Goal: Task Accomplishment & Management: Manage account settings

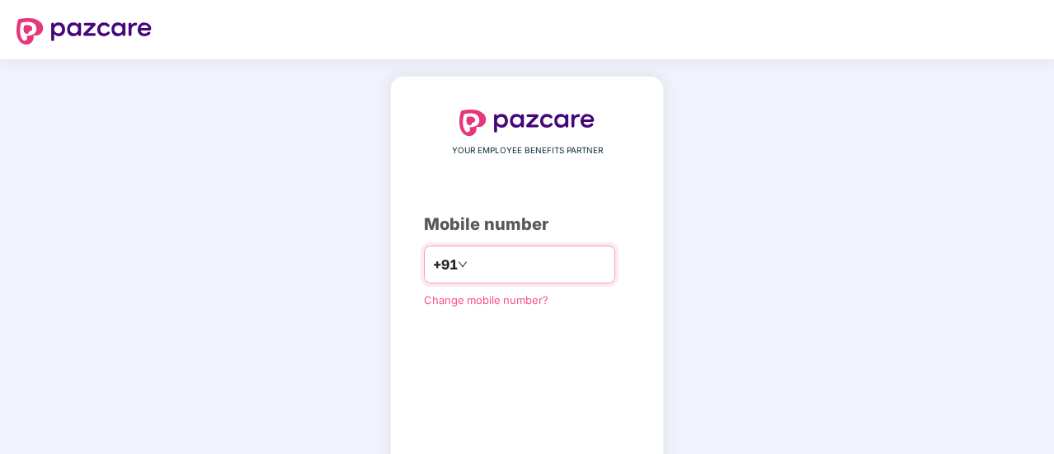
type input "**********"
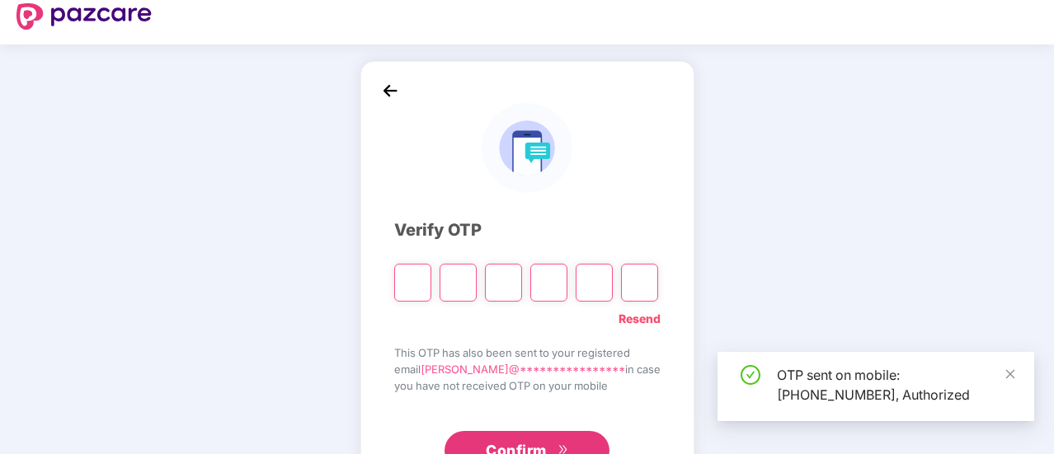
scroll to position [16, 0]
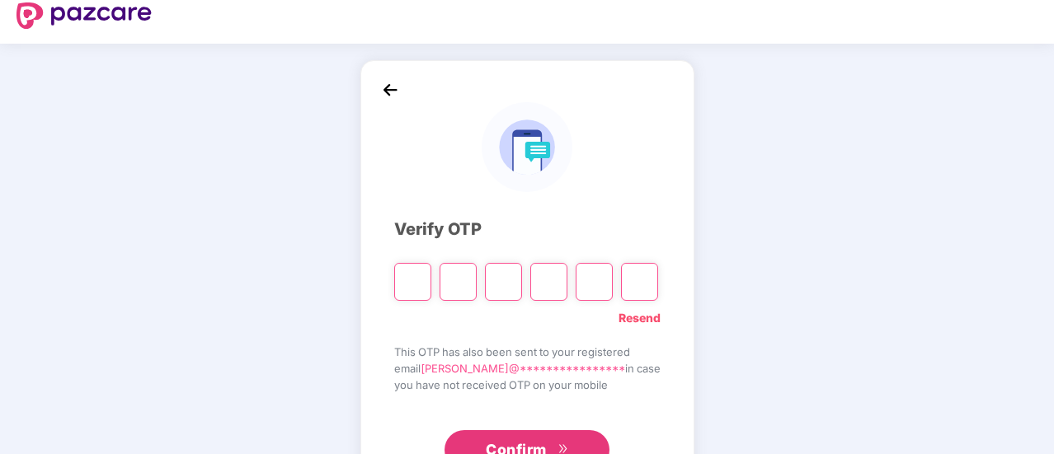
type input "*"
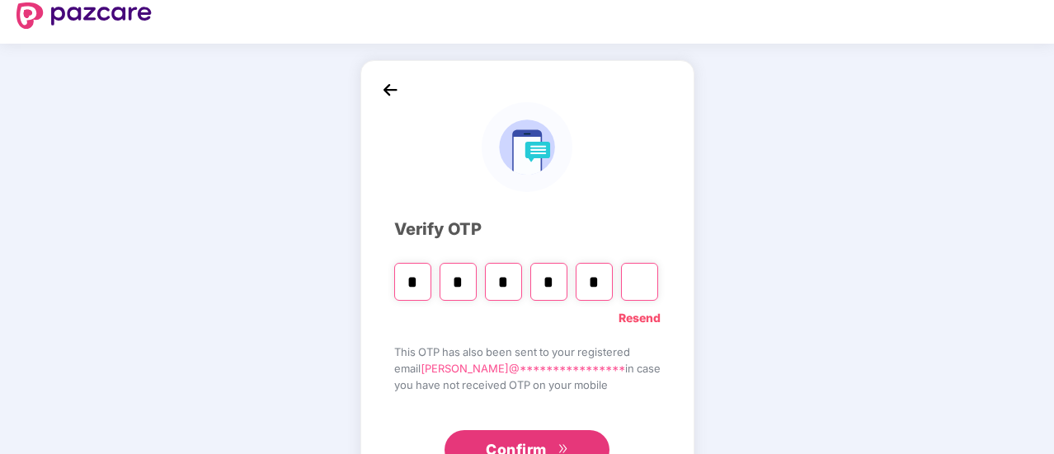
type input "*"
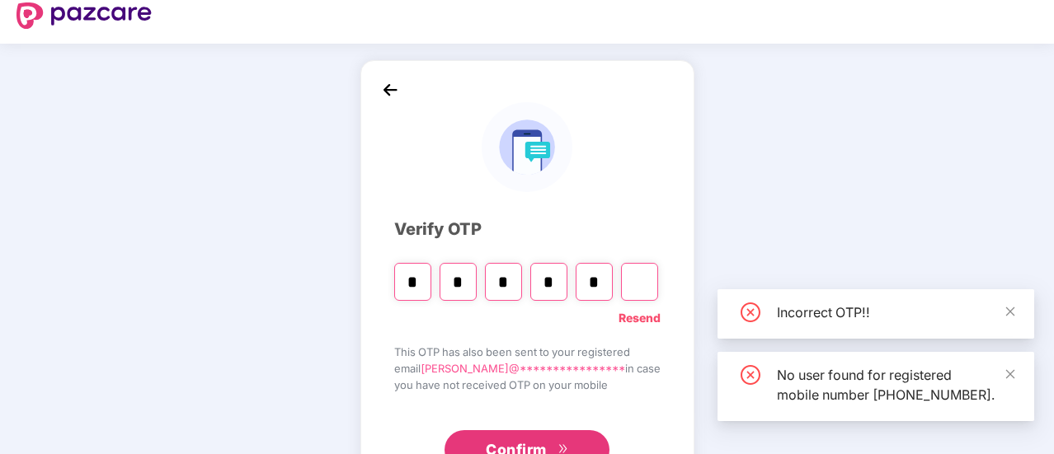
type input "*"
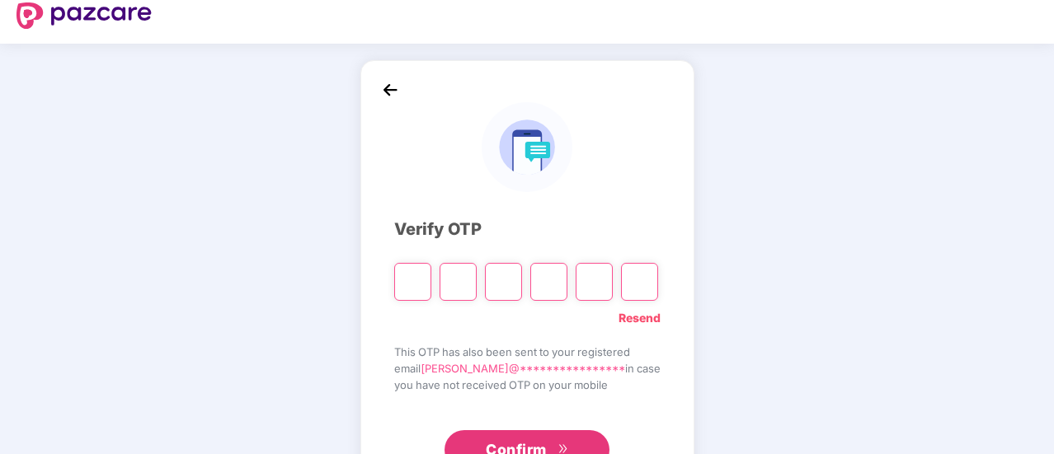
type input "*"
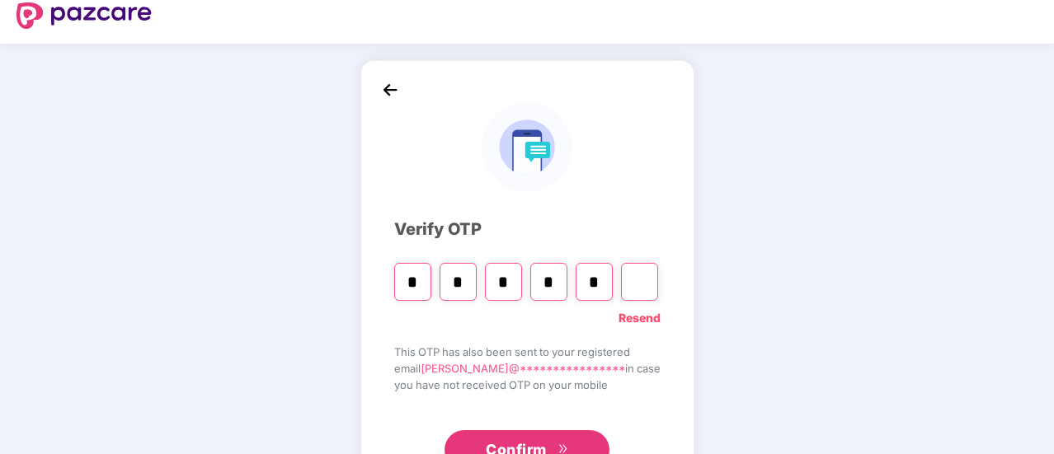
type input "*"
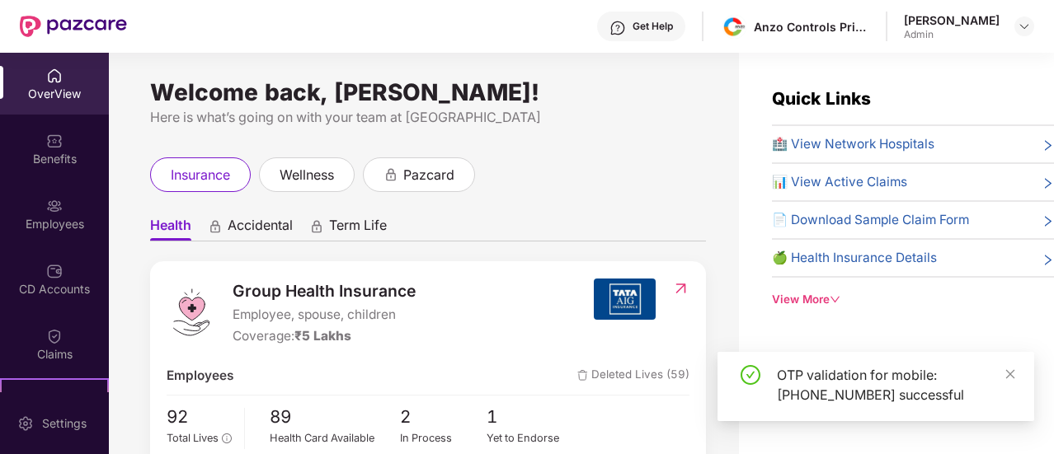
click at [1036, 26] on header "Get Help Anzo Controls Private Limited [PERSON_NAME] Mittal Admin" at bounding box center [527, 26] width 1054 height 53
click at [1032, 26] on div at bounding box center [1024, 26] width 20 height 20
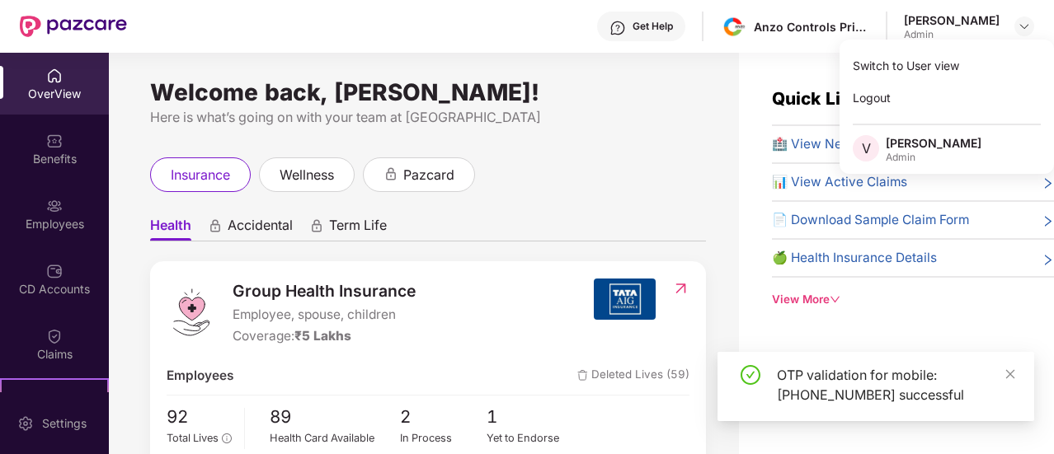
click at [708, 103] on div "Welcome back, [PERSON_NAME]! Here is what’s going on with your team at Pazcare …" at bounding box center [424, 263] width 630 height 421
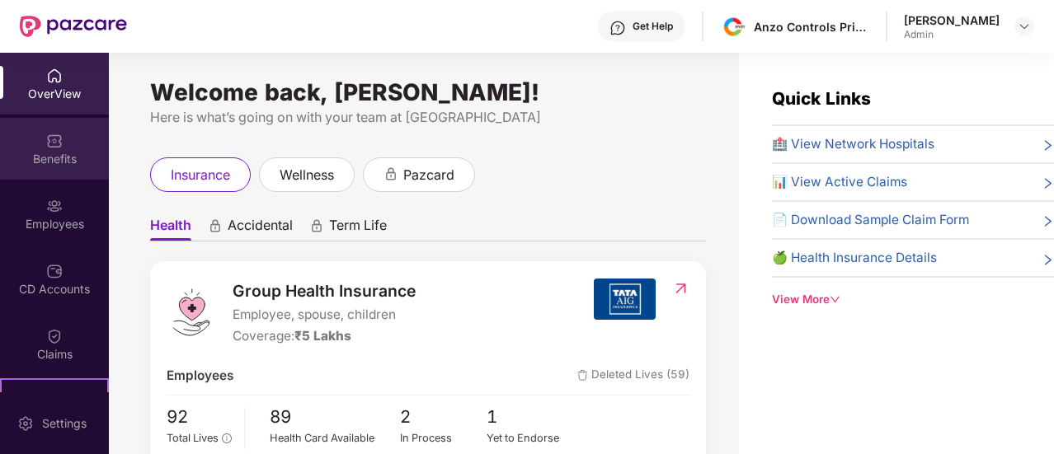
click at [58, 166] on div "Benefits" at bounding box center [54, 159] width 109 height 16
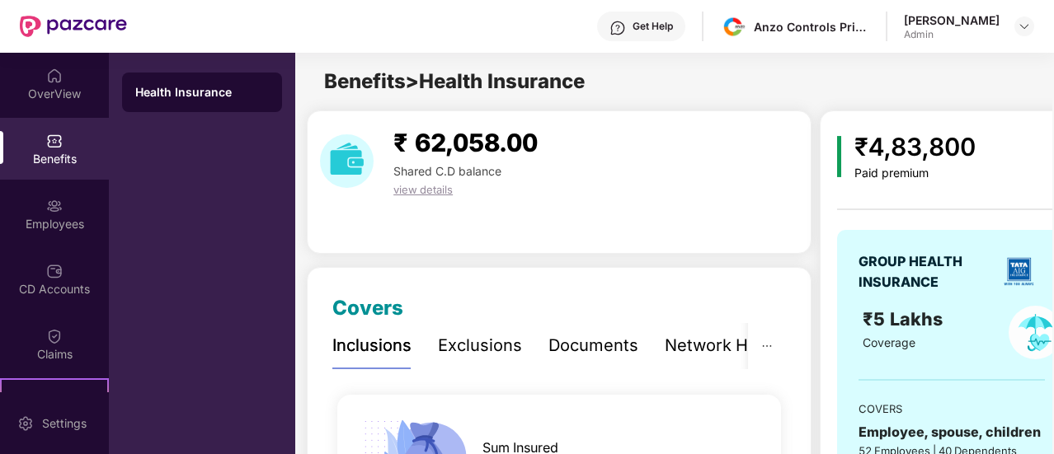
click at [511, 352] on div "Exclusions" at bounding box center [480, 346] width 84 height 26
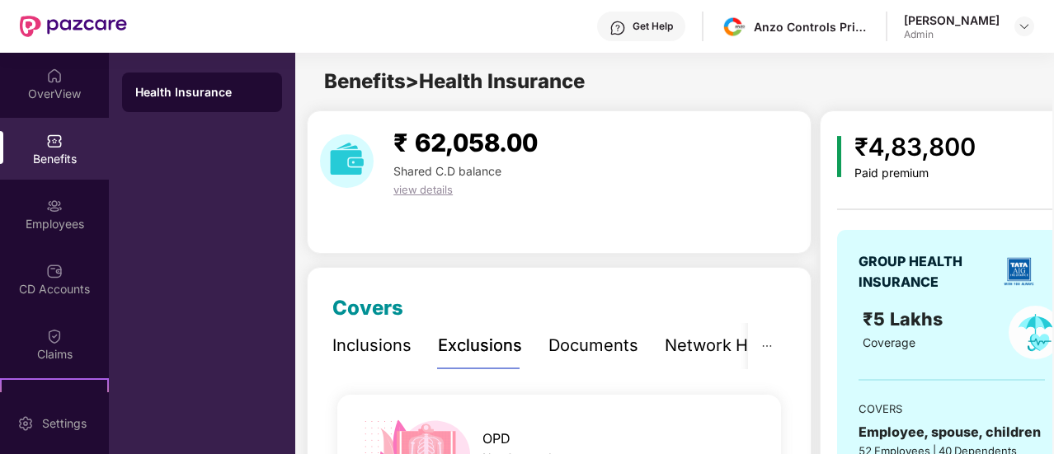
click at [581, 349] on div "Documents" at bounding box center [593, 346] width 90 height 26
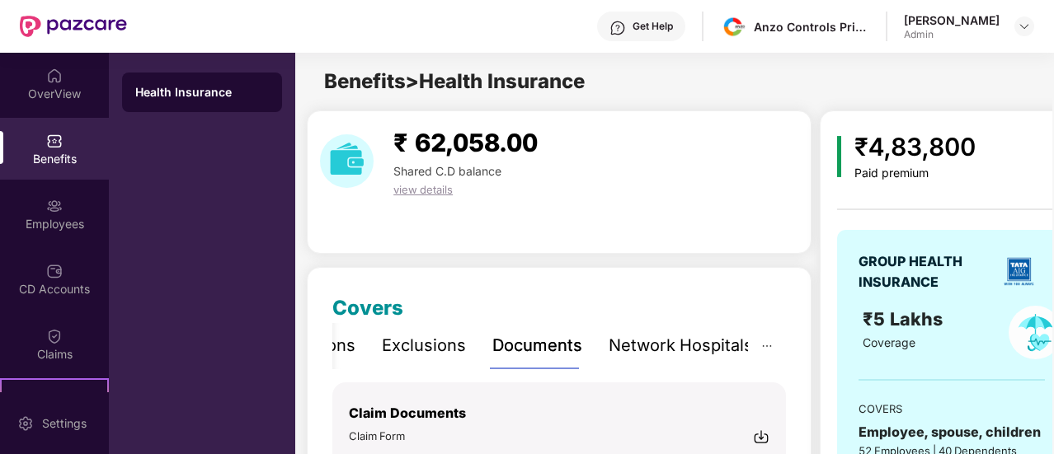
click at [653, 345] on div "Network Hospitals" at bounding box center [681, 346] width 144 height 26
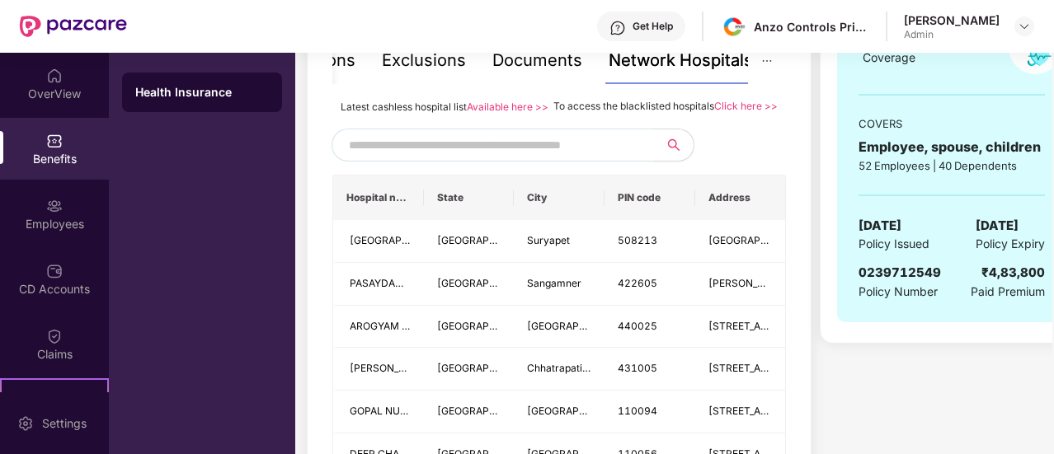
scroll to position [285, 0]
click at [492, 158] on input "text" at bounding box center [490, 146] width 282 height 25
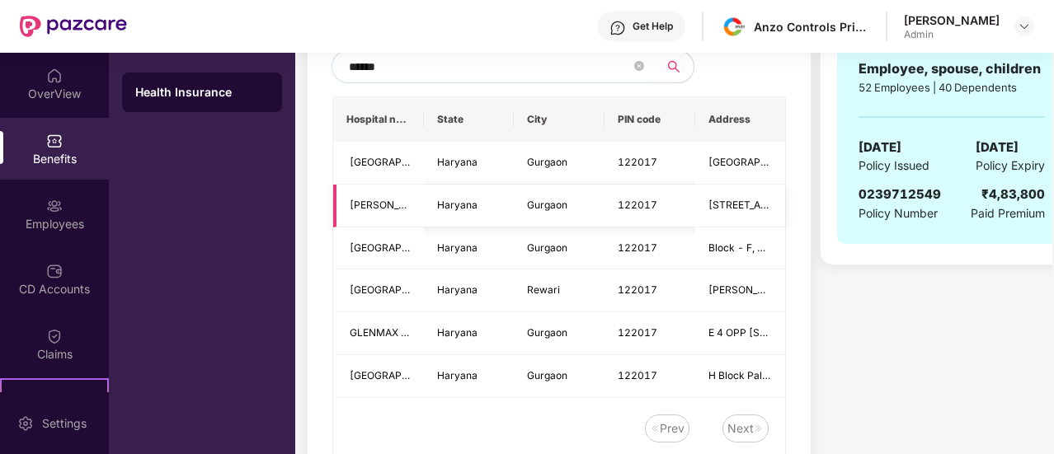
scroll to position [362, 0]
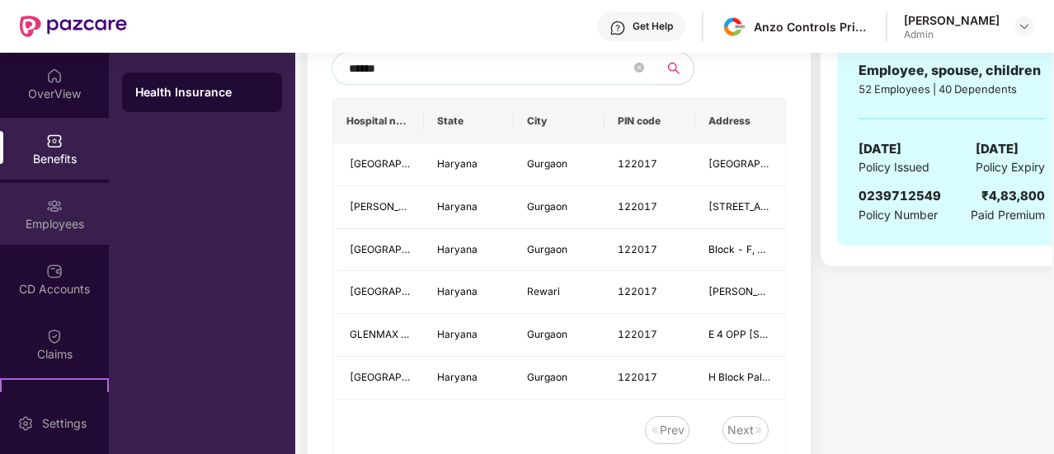
type input "******"
click at [11, 207] on div "Employees" at bounding box center [54, 214] width 109 height 62
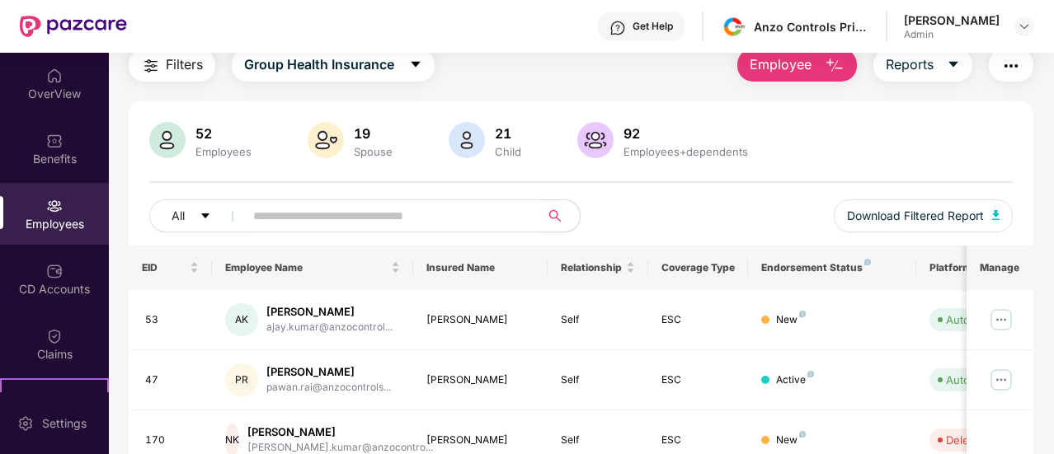
scroll to position [63, 0]
click at [388, 214] on input "text" at bounding box center [385, 215] width 265 height 25
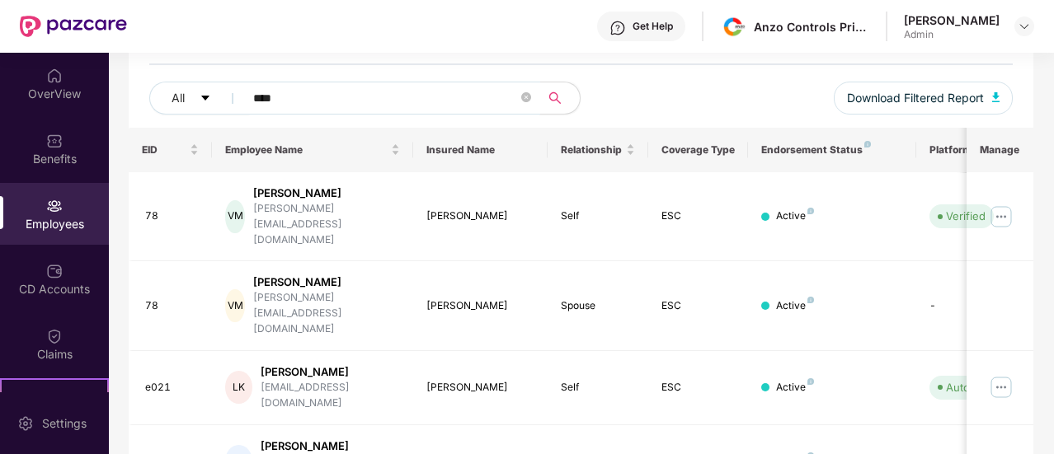
scroll to position [186, 0]
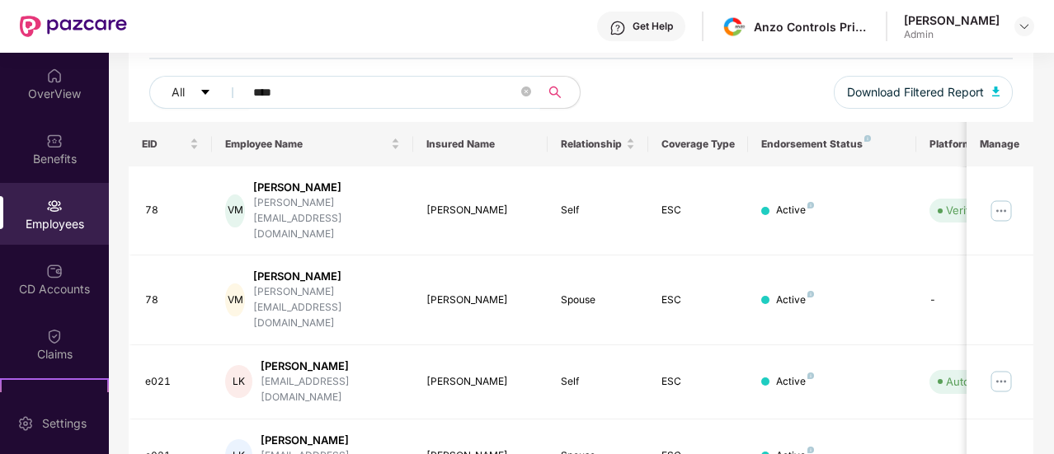
click at [383, 90] on input "****" at bounding box center [385, 92] width 265 height 25
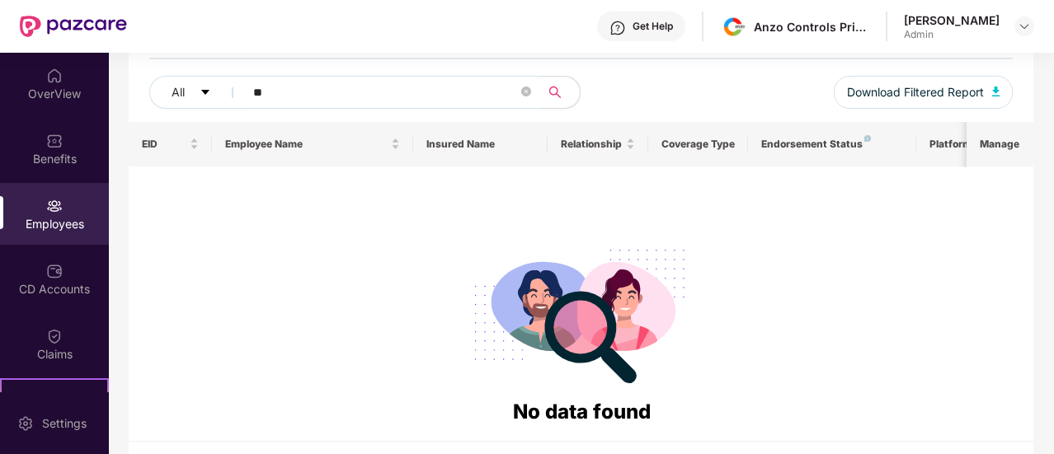
type input "*"
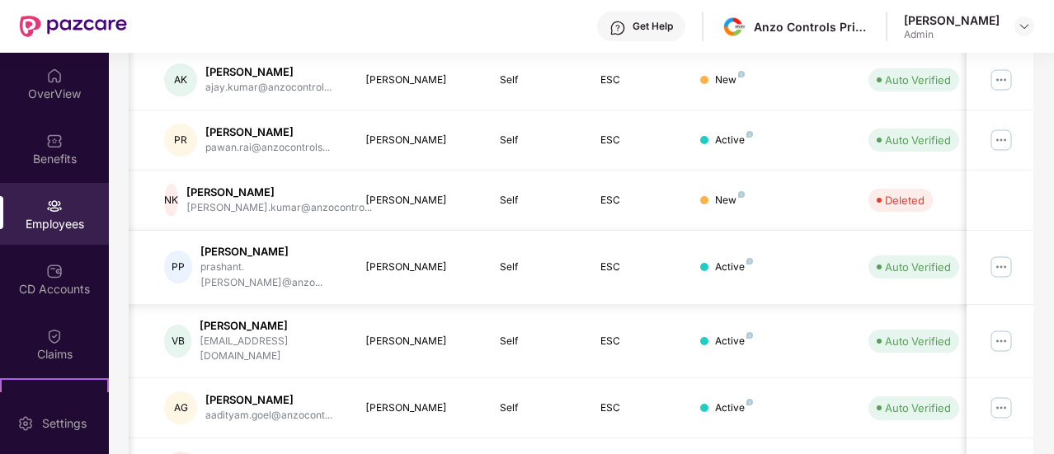
scroll to position [0, 165]
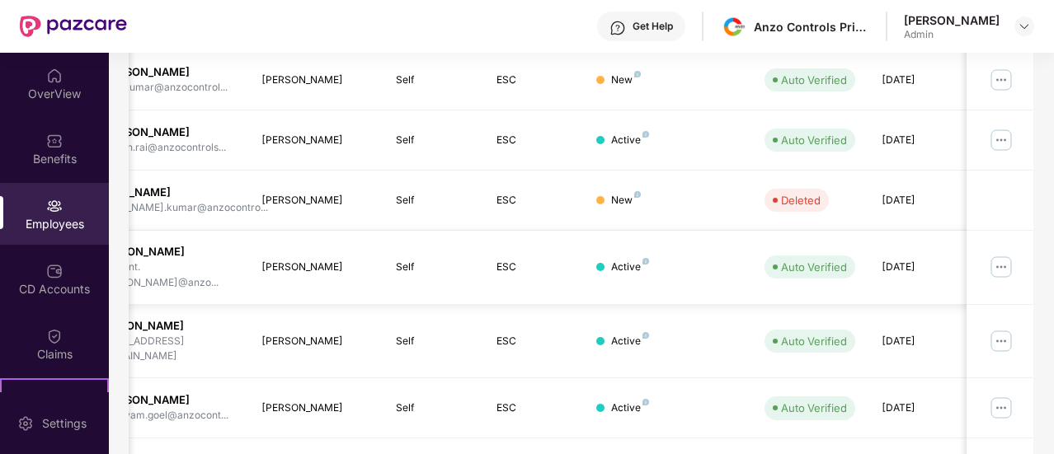
click at [1000, 254] on img at bounding box center [1001, 267] width 26 height 26
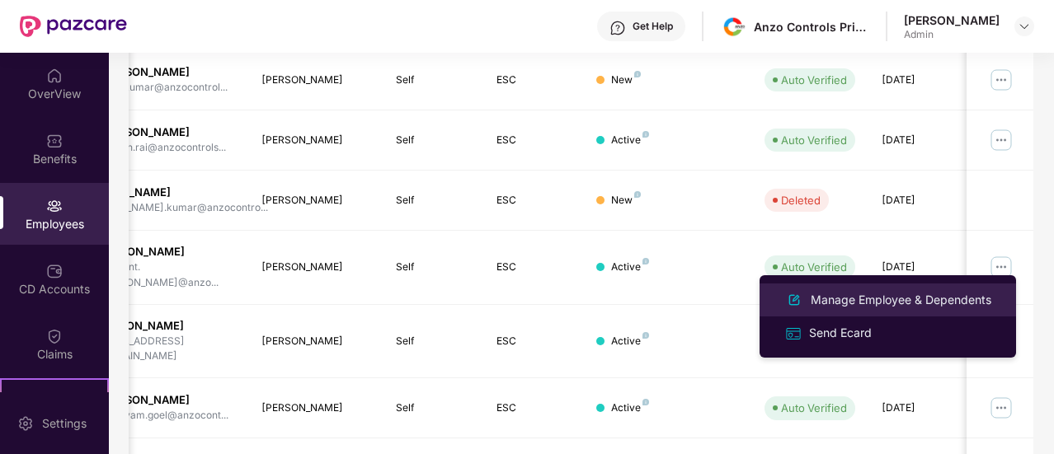
click at [896, 292] on div "Manage Employee & Dependents" at bounding box center [900, 300] width 187 height 18
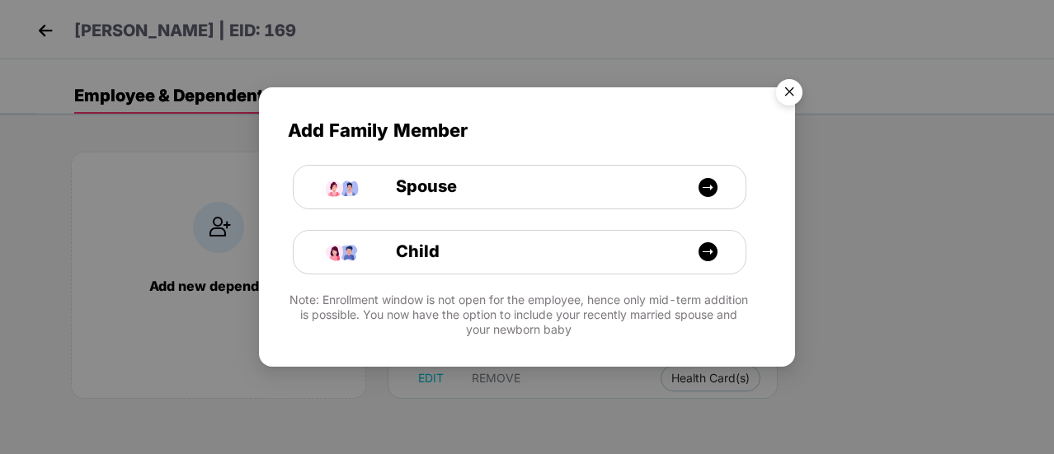
click at [793, 92] on img "Close" at bounding box center [789, 95] width 46 height 46
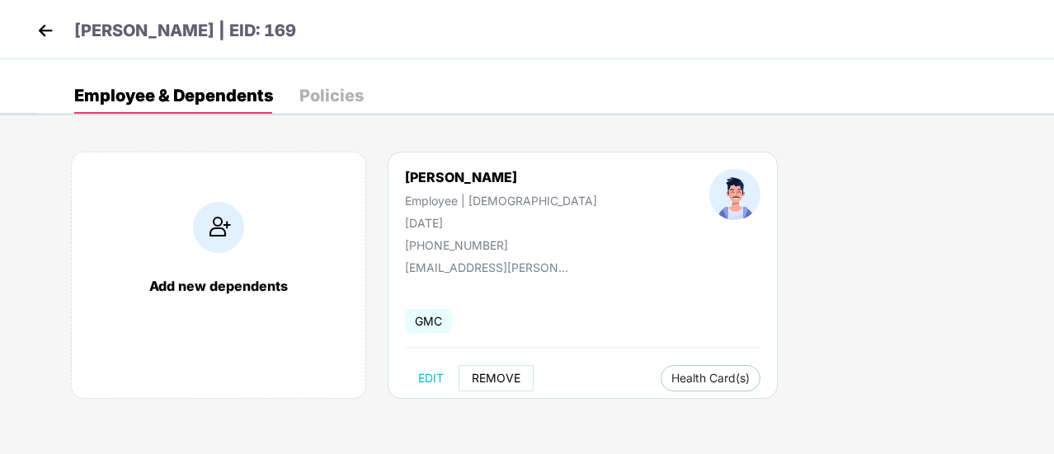
click at [520, 368] on button "REMOVE" at bounding box center [496, 378] width 75 height 26
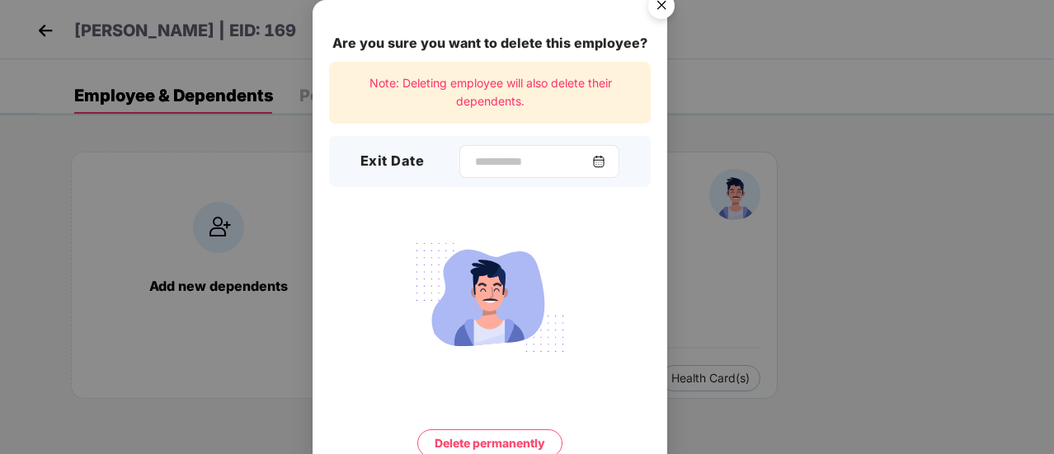
click at [611, 151] on div at bounding box center [539, 161] width 160 height 33
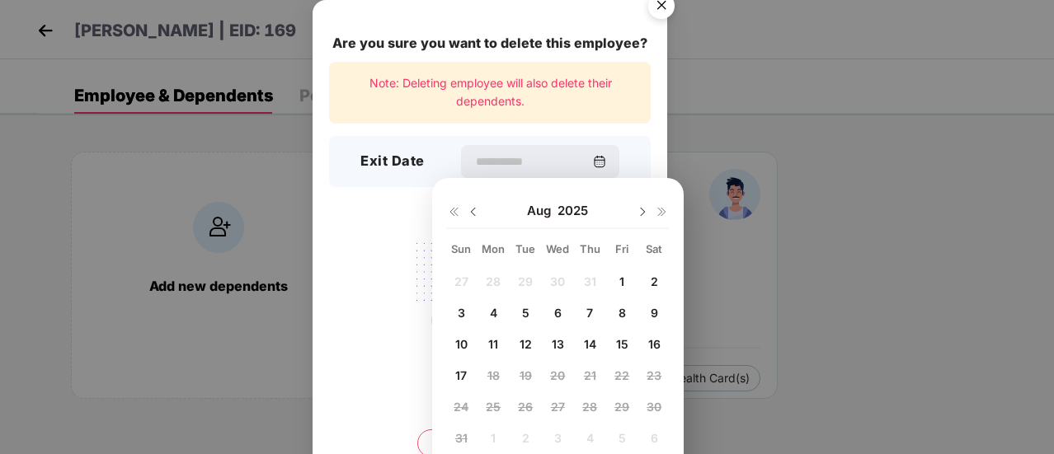
click at [666, 5] on img "Close" at bounding box center [661, 8] width 46 height 46
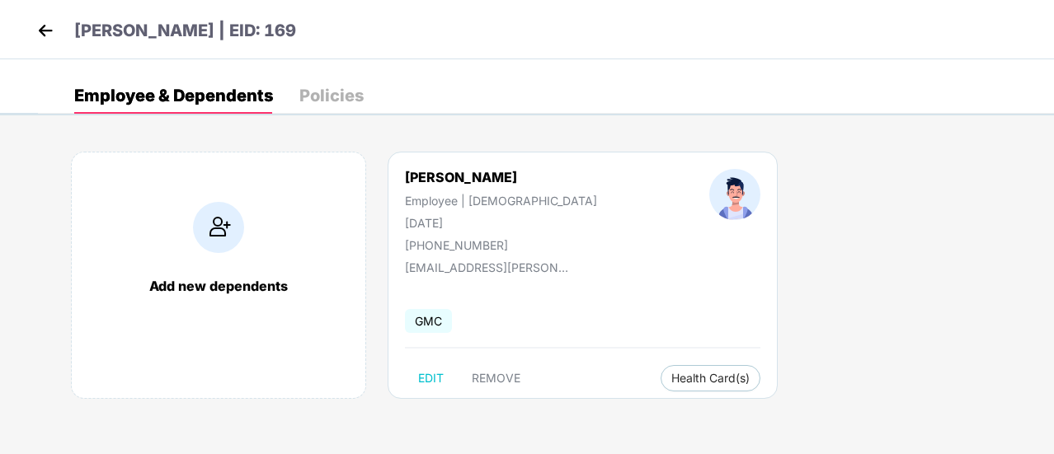
click at [48, 27] on img at bounding box center [45, 30] width 25 height 25
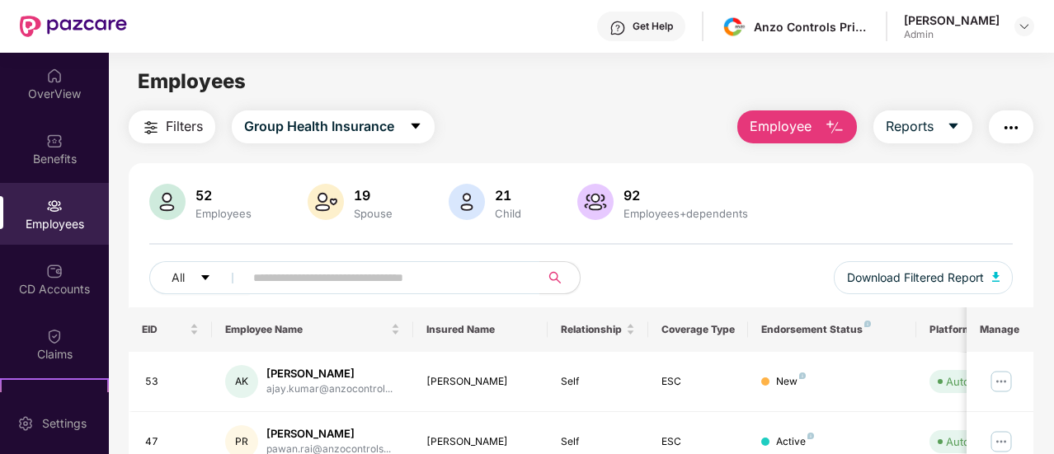
click at [794, 133] on span "Employee" at bounding box center [781, 126] width 62 height 21
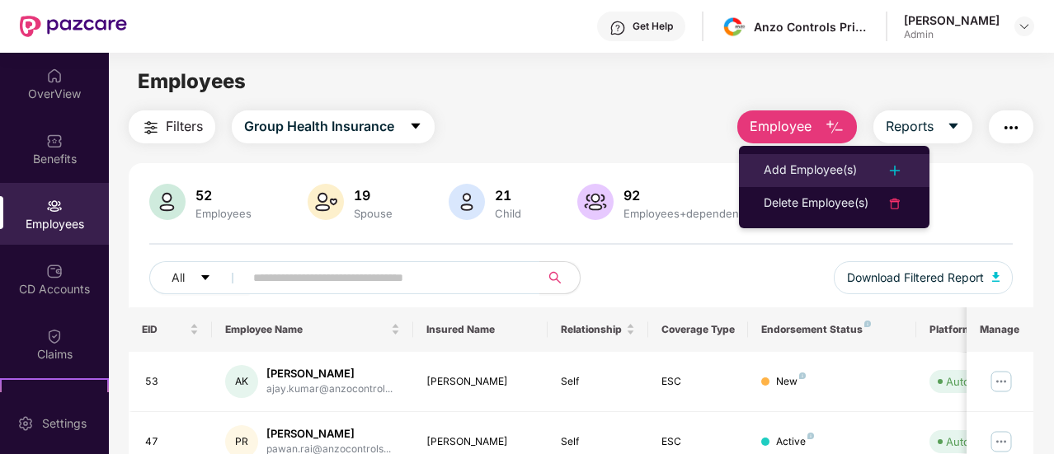
click at [805, 164] on div "Add Employee(s)" at bounding box center [810, 171] width 93 height 20
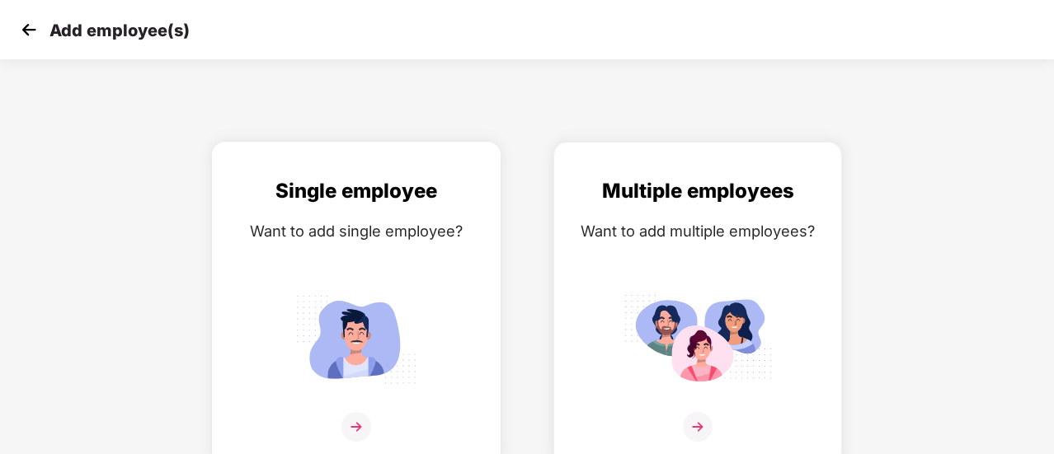
scroll to position [12, 0]
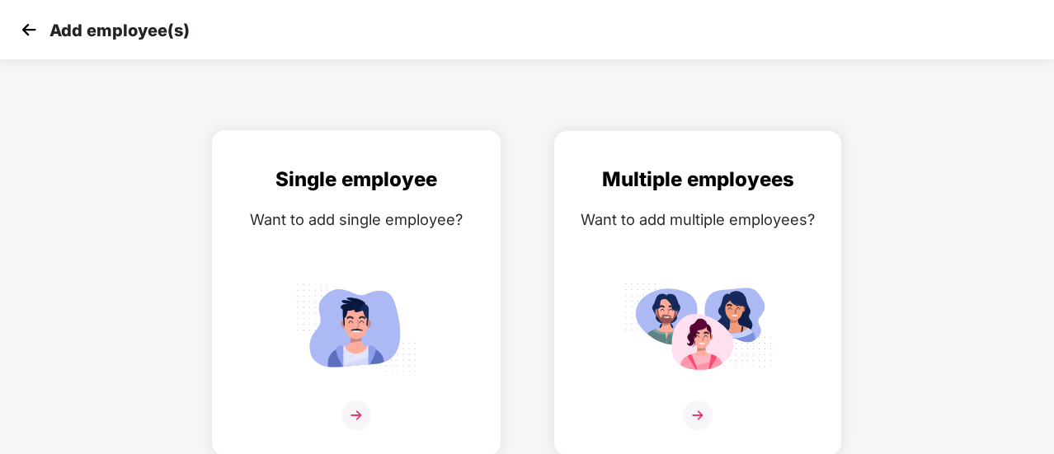
click at [362, 408] on img at bounding box center [356, 416] width 30 height 30
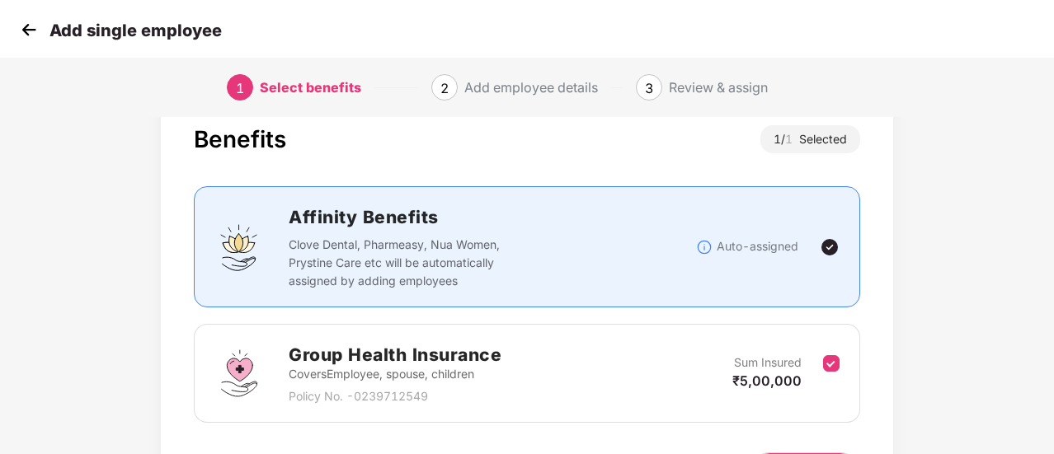
scroll to position [153, 0]
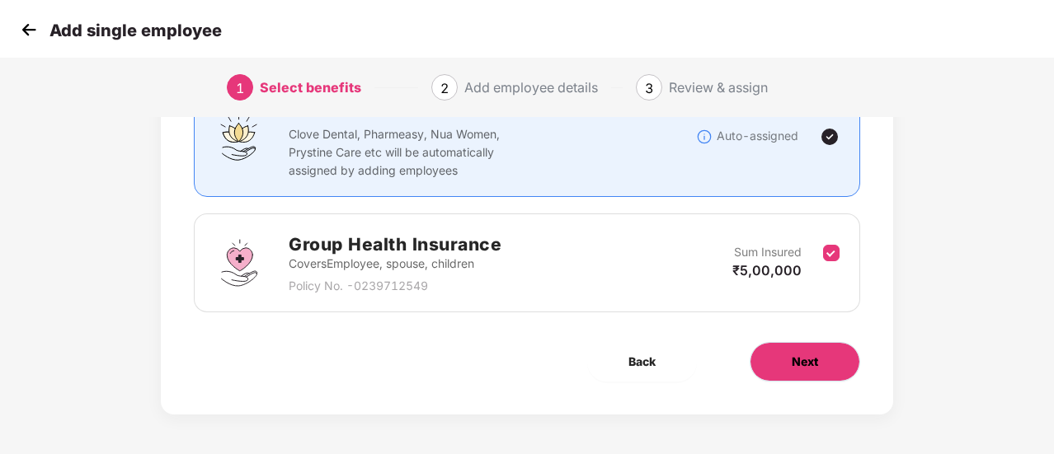
click at [807, 353] on span "Next" at bounding box center [805, 362] width 26 height 18
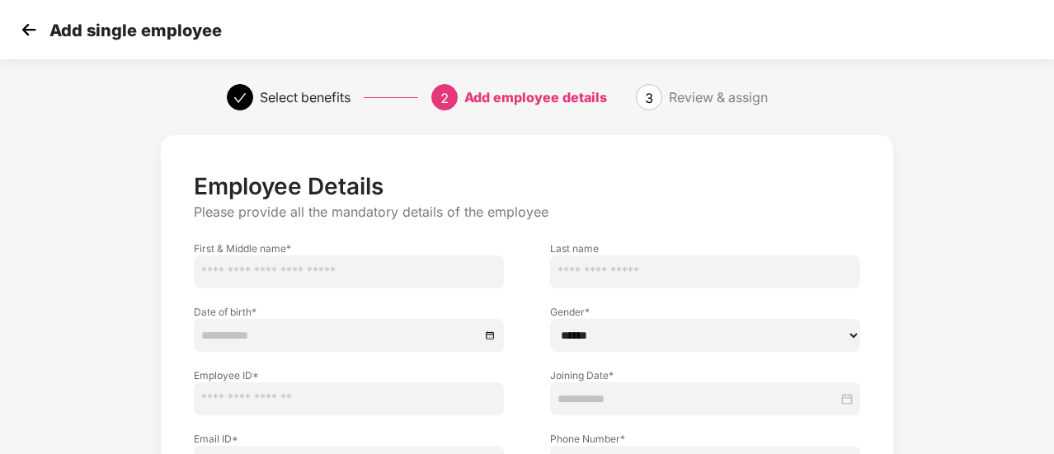
click at [402, 278] on input "text" at bounding box center [349, 272] width 310 height 33
click at [593, 275] on input "text" at bounding box center [705, 272] width 310 height 33
click at [381, 336] on input at bounding box center [340, 336] width 279 height 18
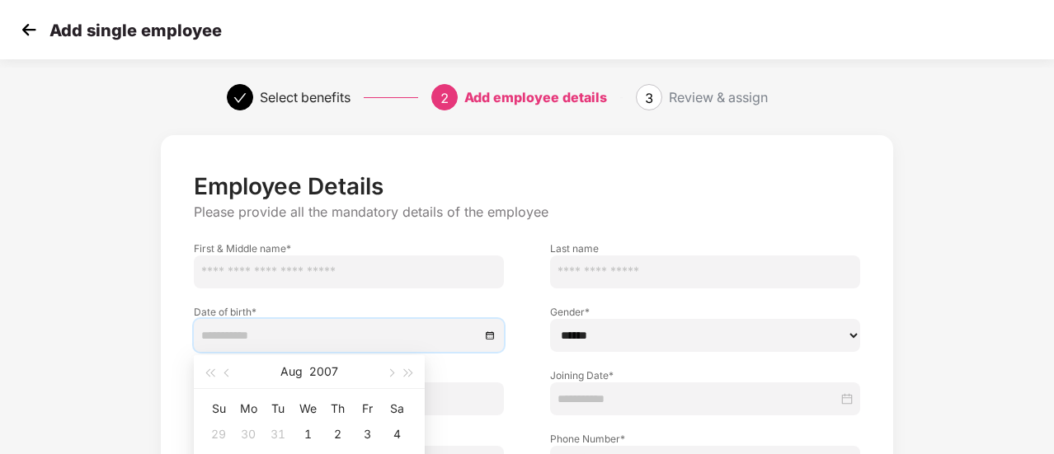
scroll to position [115, 0]
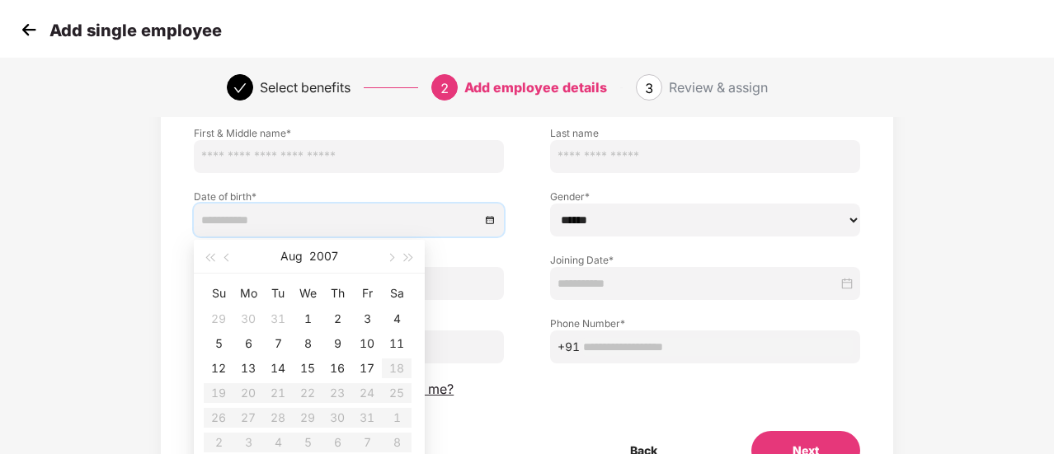
type input "**********"
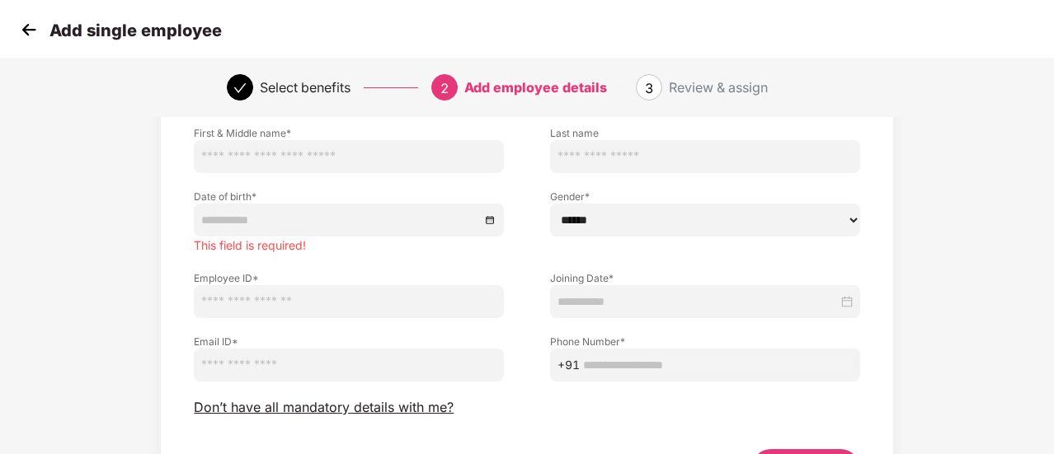
click at [597, 233] on select "****** **** ******" at bounding box center [705, 220] width 310 height 33
click at [402, 306] on input "text" at bounding box center [349, 301] width 310 height 33
click at [627, 300] on input at bounding box center [697, 302] width 280 height 18
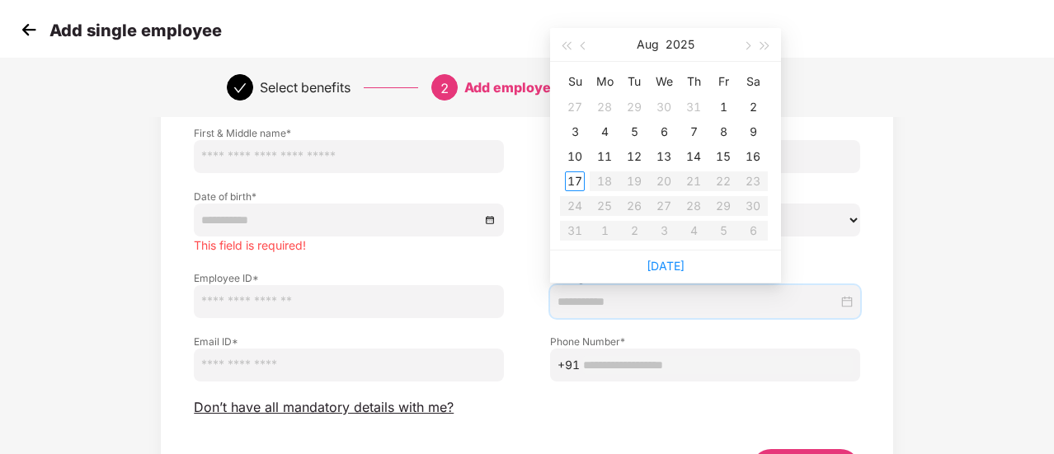
click at [374, 365] on input "email" at bounding box center [349, 365] width 310 height 33
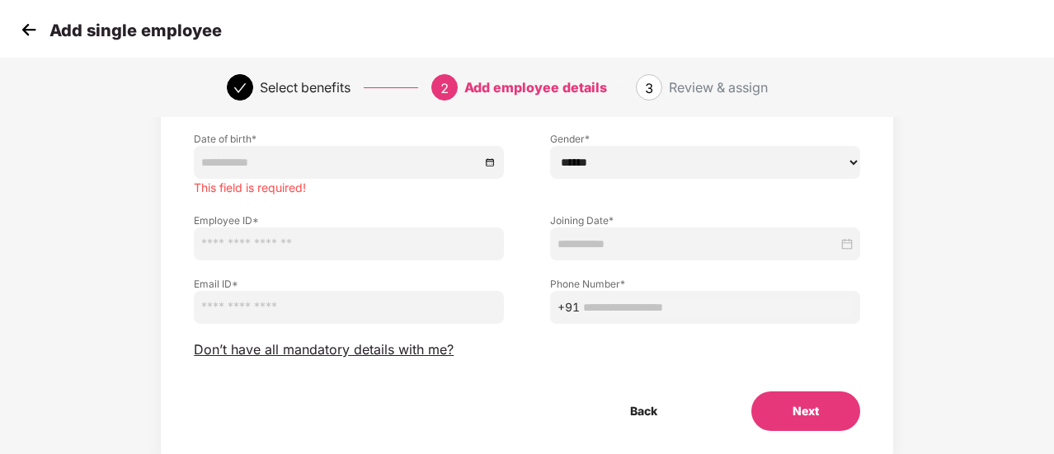
scroll to position [174, 0]
click at [719, 311] on input "text" at bounding box center [718, 307] width 270 height 18
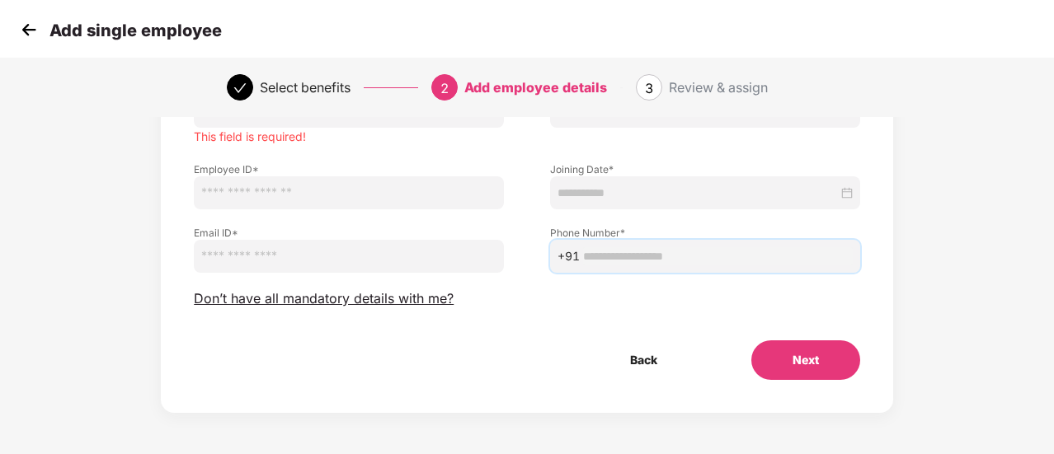
scroll to position [0, 0]
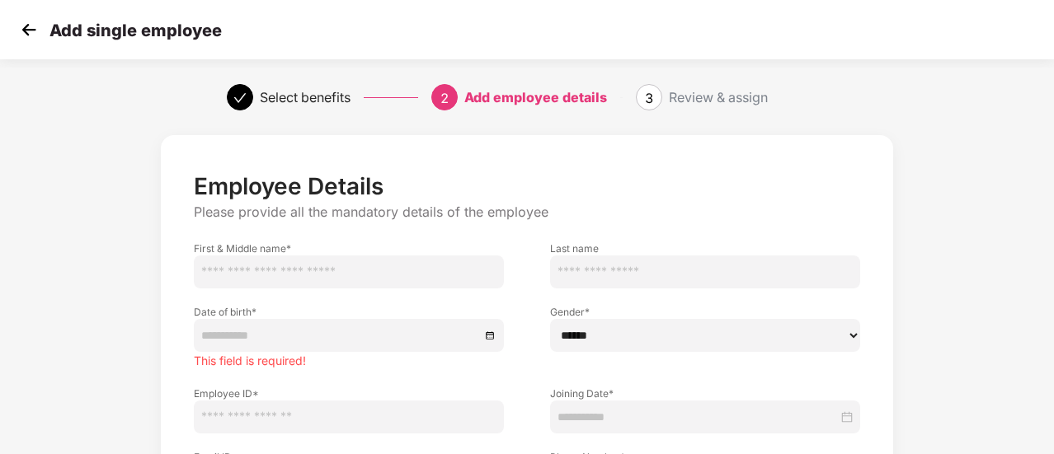
click at [0, 31] on div "Add single employee" at bounding box center [527, 29] width 1054 height 59
click at [42, 54] on div "Add single employee" at bounding box center [527, 29] width 1054 height 59
click at [38, 49] on div "Add single employee" at bounding box center [527, 29] width 1054 height 59
click at [34, 38] on img at bounding box center [28, 29] width 25 height 25
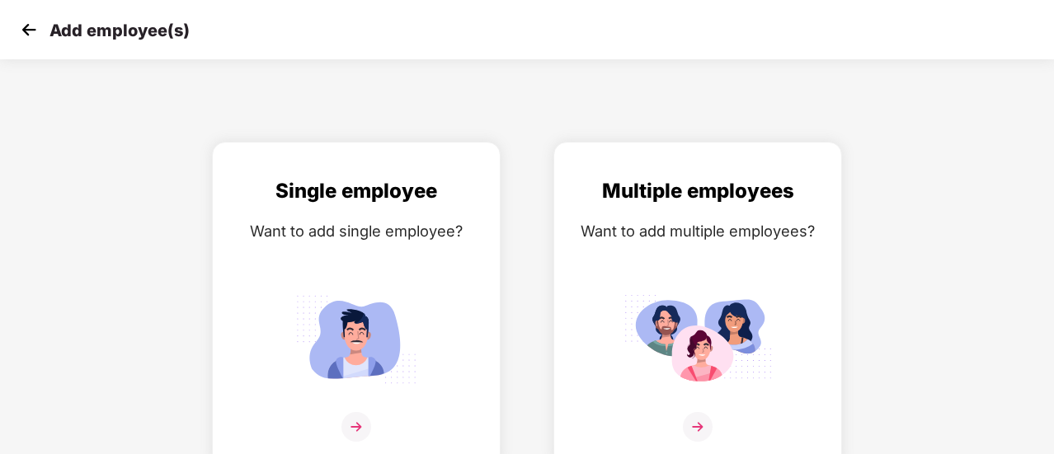
scroll to position [12, 0]
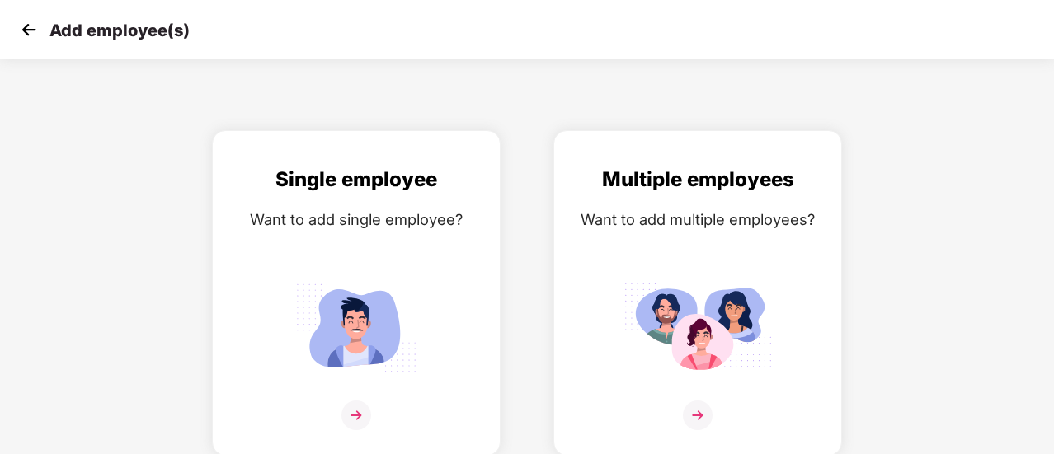
click at [34, 38] on img at bounding box center [28, 29] width 25 height 25
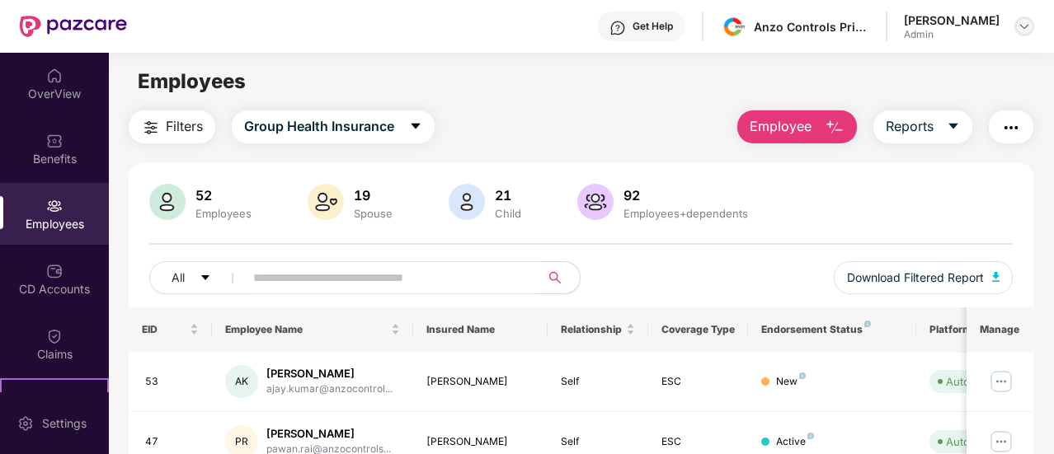
click at [1030, 23] on img at bounding box center [1024, 26] width 13 height 13
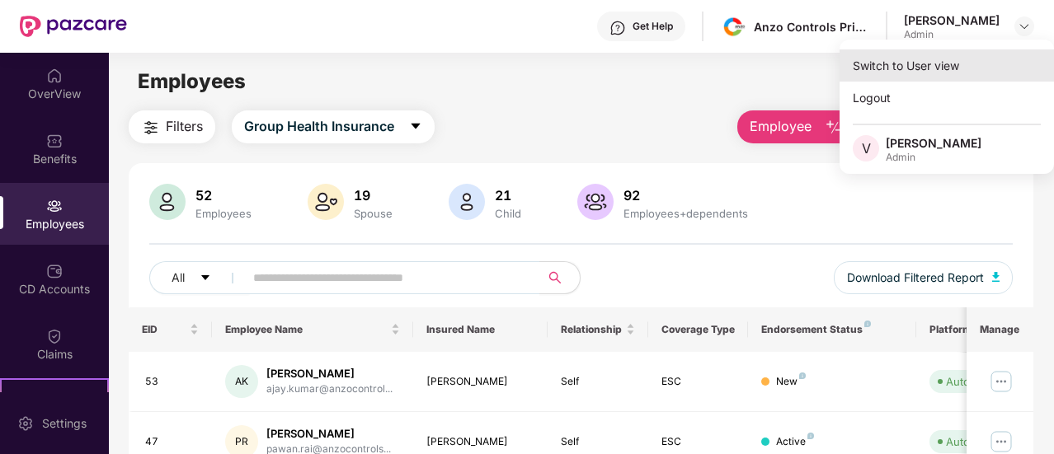
click at [924, 62] on div "Switch to User view" at bounding box center [947, 65] width 214 height 32
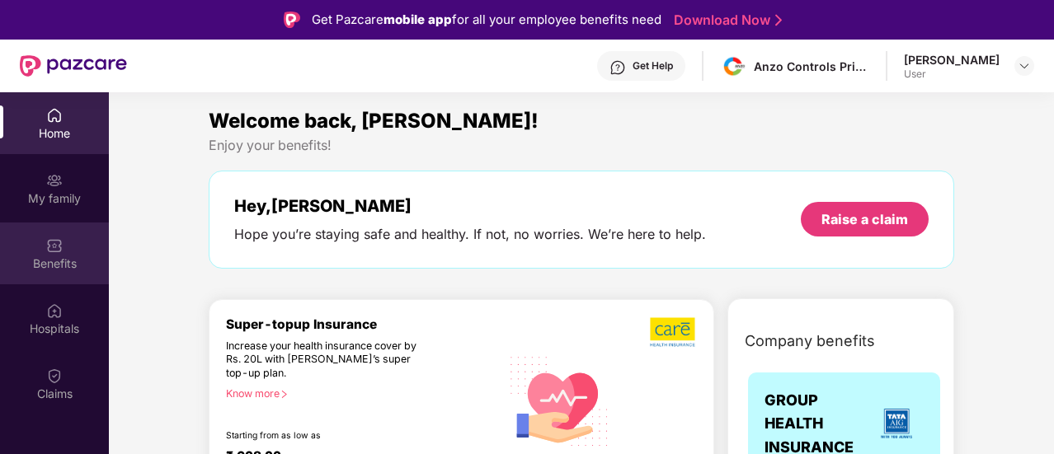
click at [54, 261] on div "Benefits" at bounding box center [54, 264] width 109 height 16
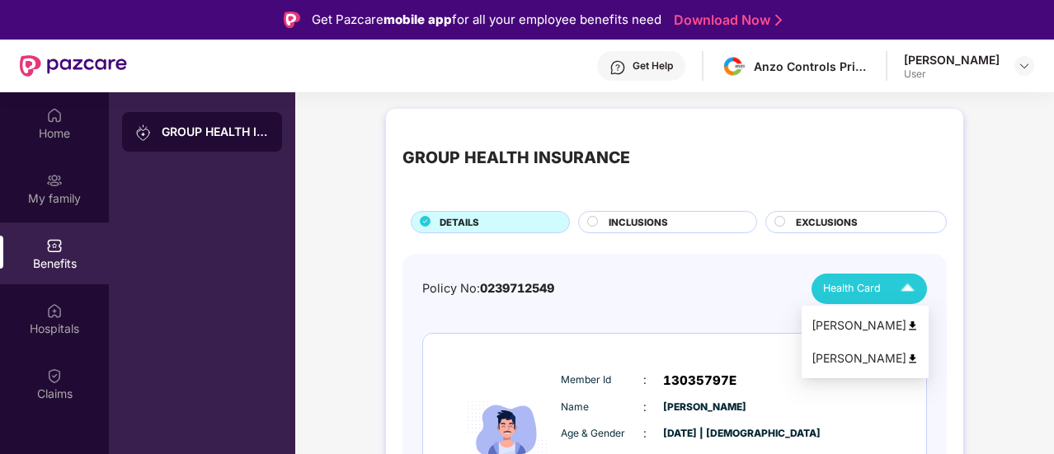
click at [886, 294] on div "Health Card" at bounding box center [872, 289] width 99 height 29
click at [868, 294] on span "Health Card" at bounding box center [852, 288] width 58 height 16
click at [831, 354] on div "[PERSON_NAME]" at bounding box center [864, 359] width 107 height 18
click at [1019, 63] on img at bounding box center [1024, 65] width 13 height 13
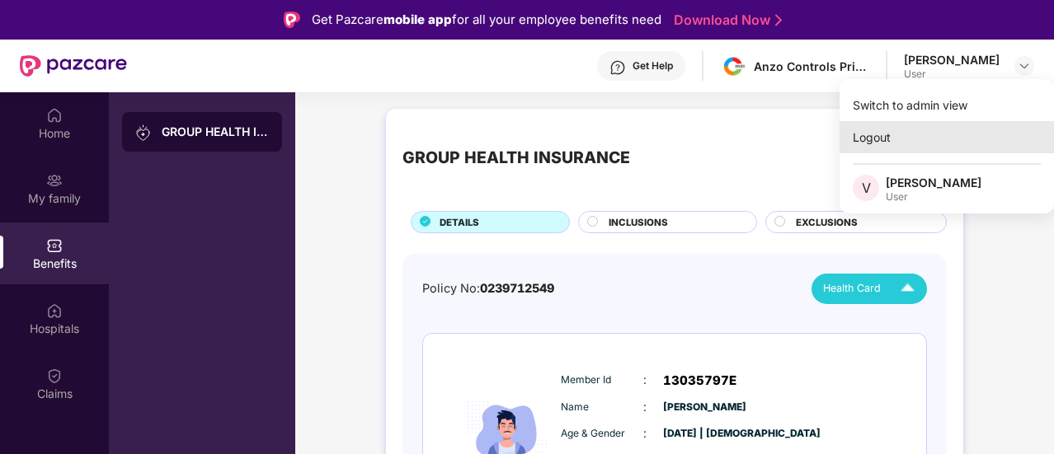
click at [874, 136] on div "Logout" at bounding box center [947, 137] width 214 height 32
